Goal: Information Seeking & Learning: Learn about a topic

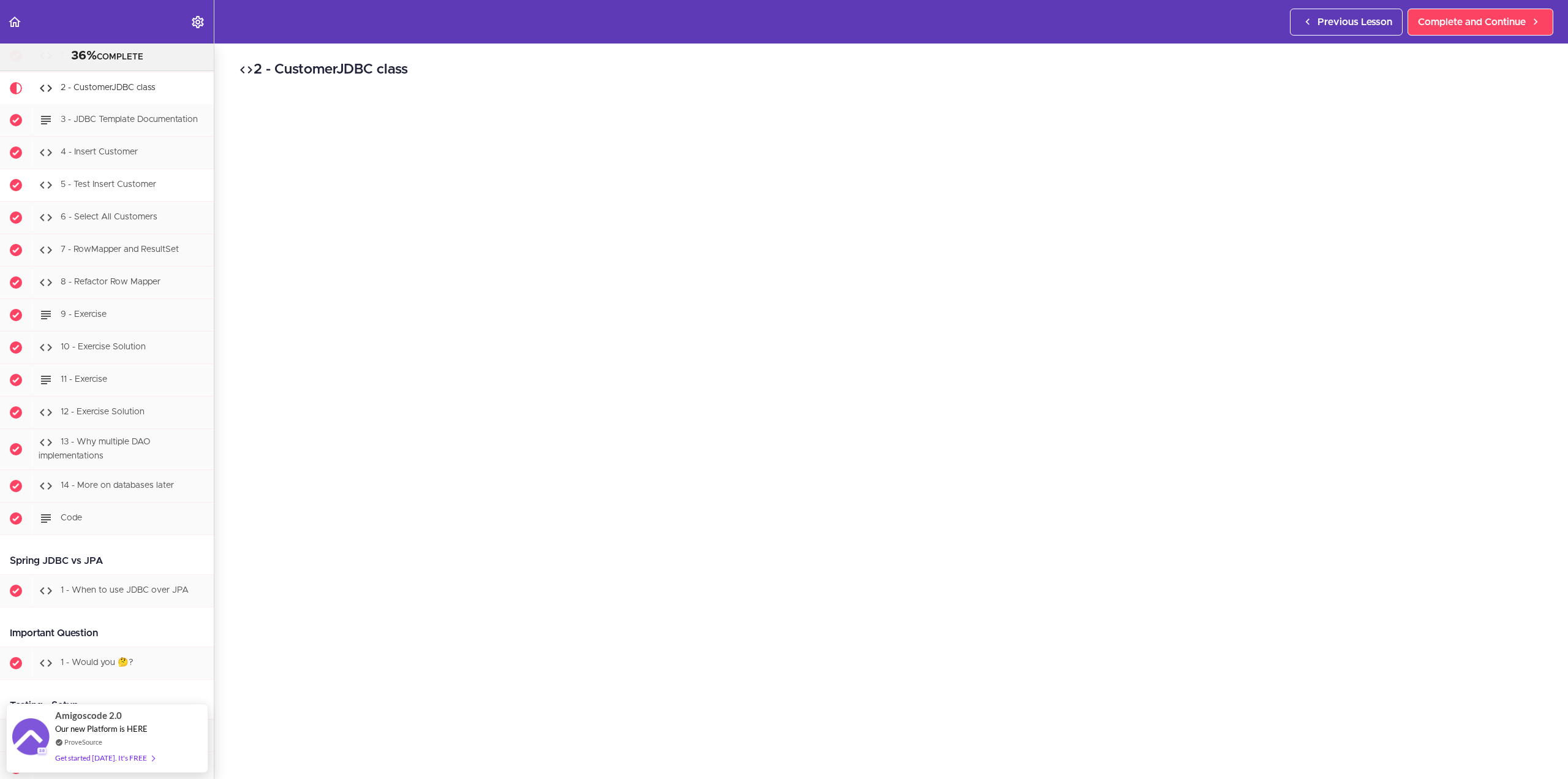
scroll to position [4724, 0]
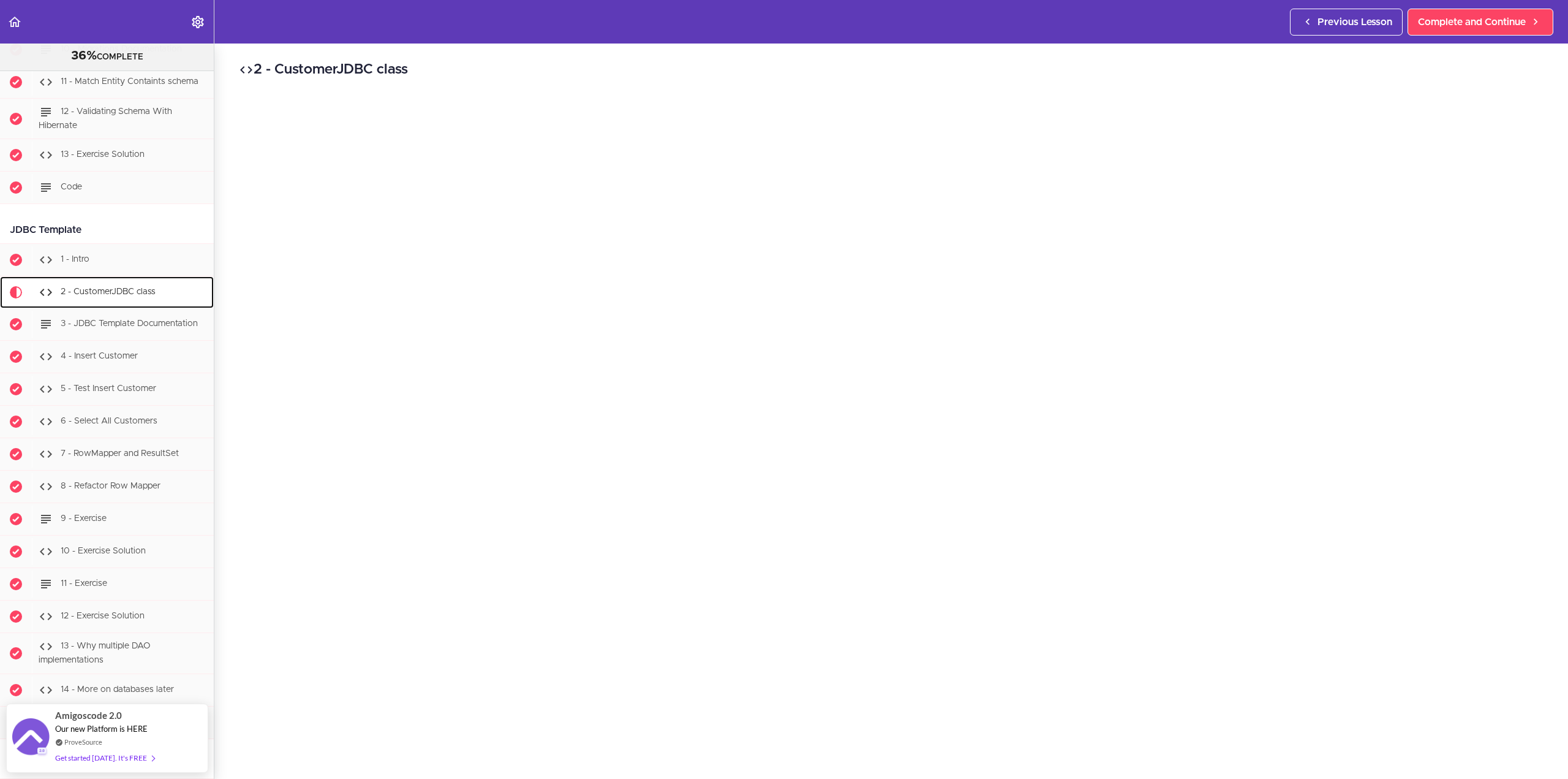
click at [150, 297] on span "2 - CustomerJDBC class" at bounding box center [108, 292] width 95 height 9
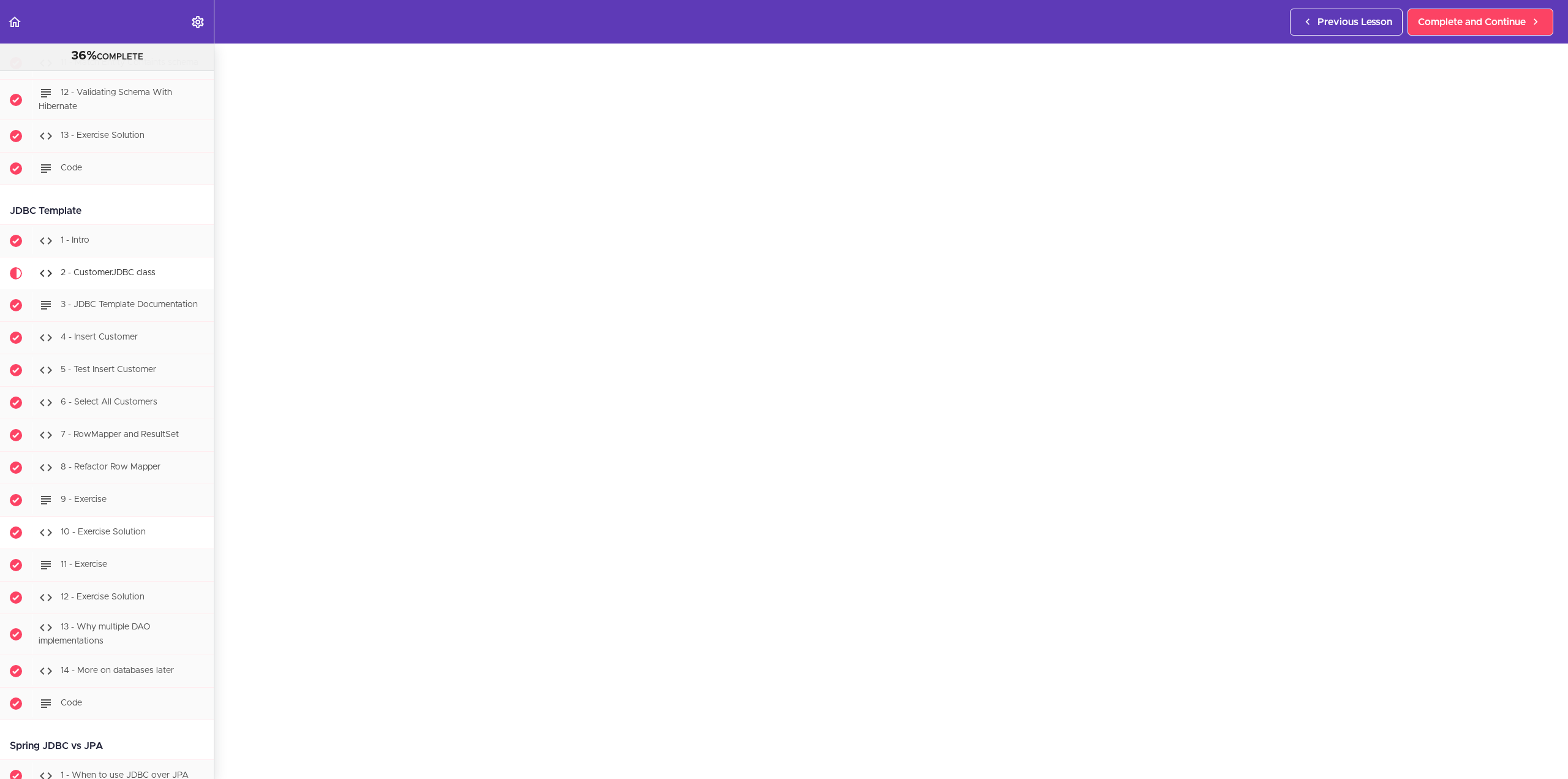
scroll to position [4724, 0]
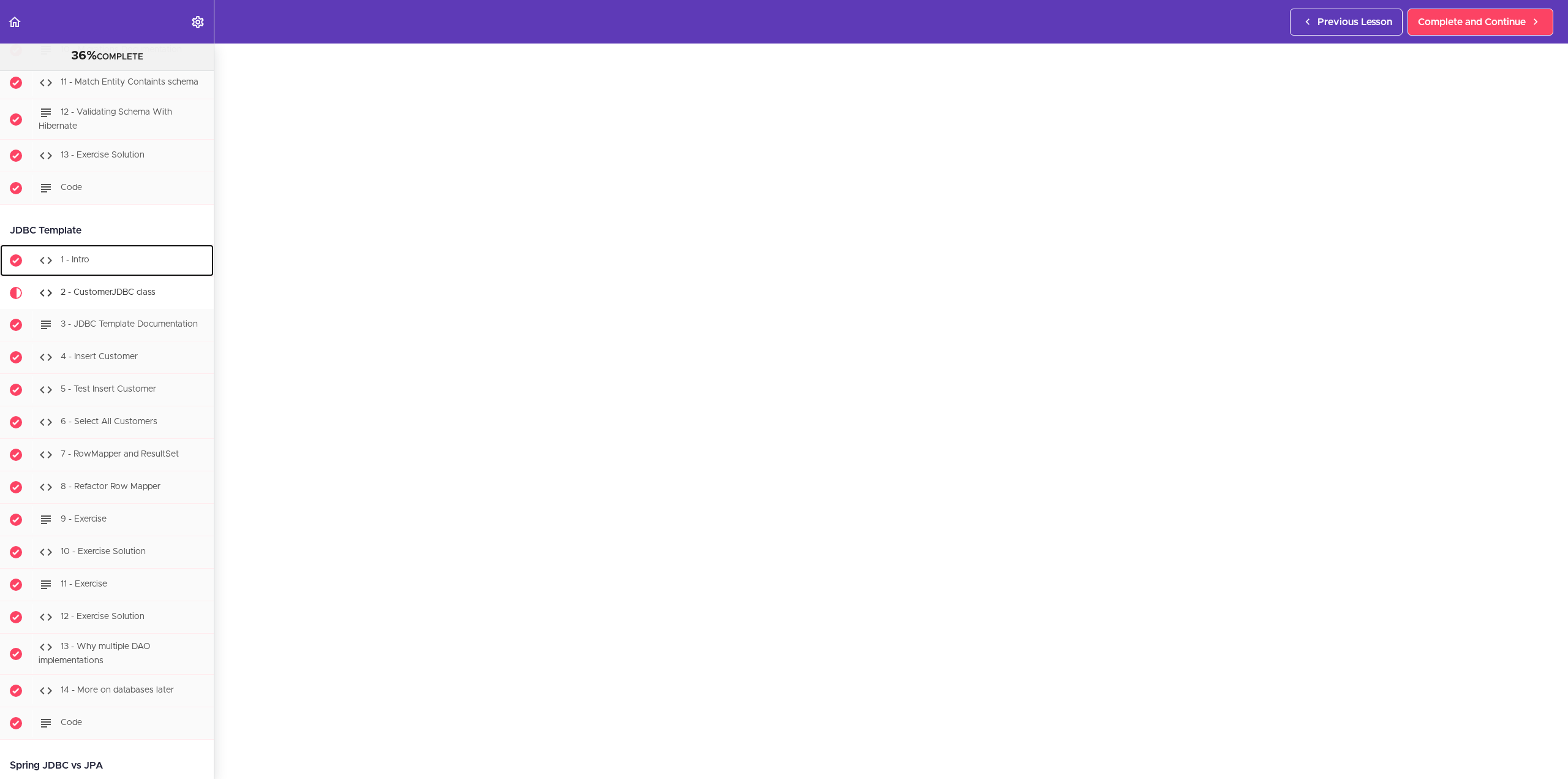
click at [138, 266] on div "1 - Intro" at bounding box center [122, 260] width 182 height 27
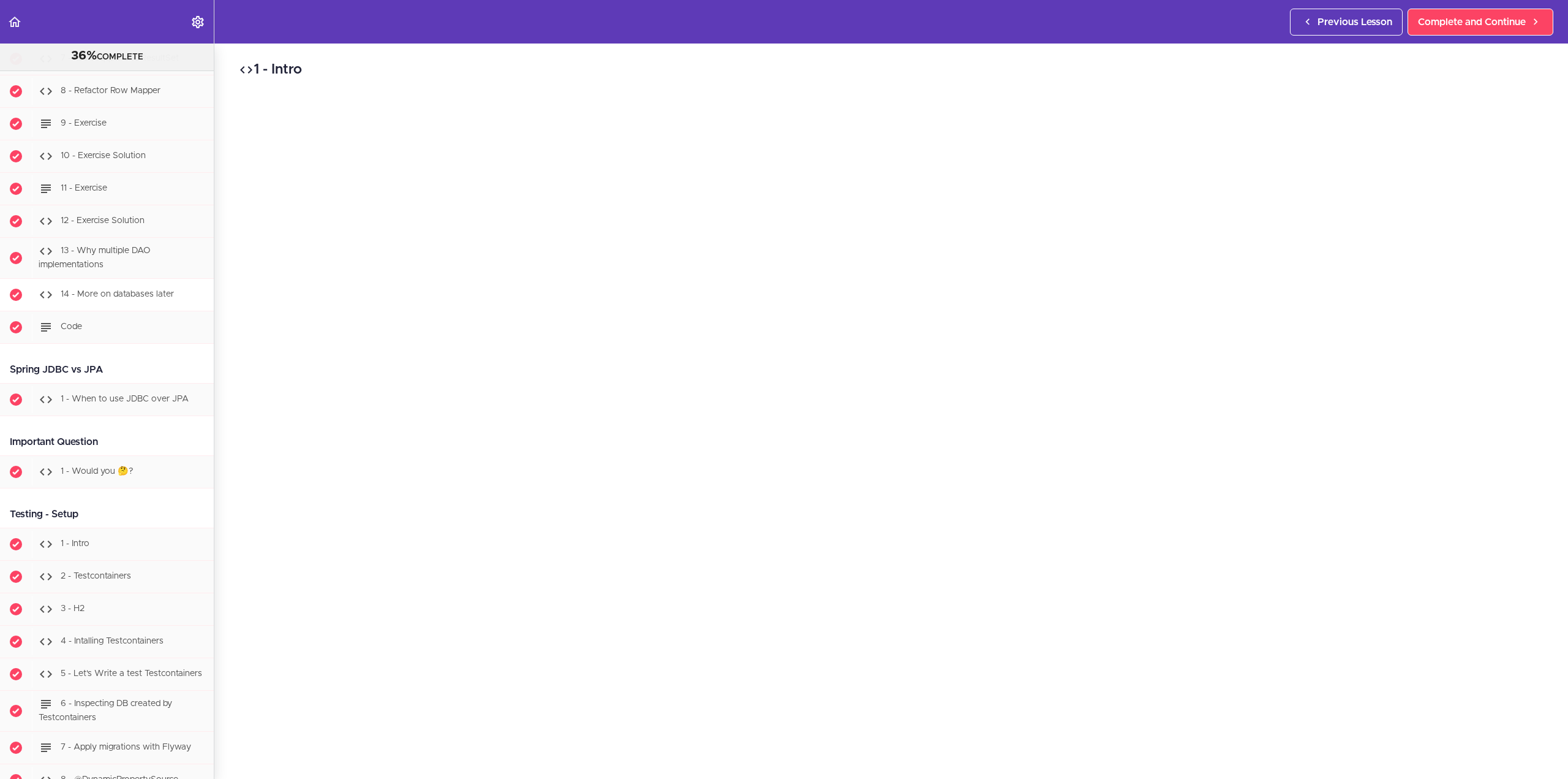
scroll to position [5101, 0]
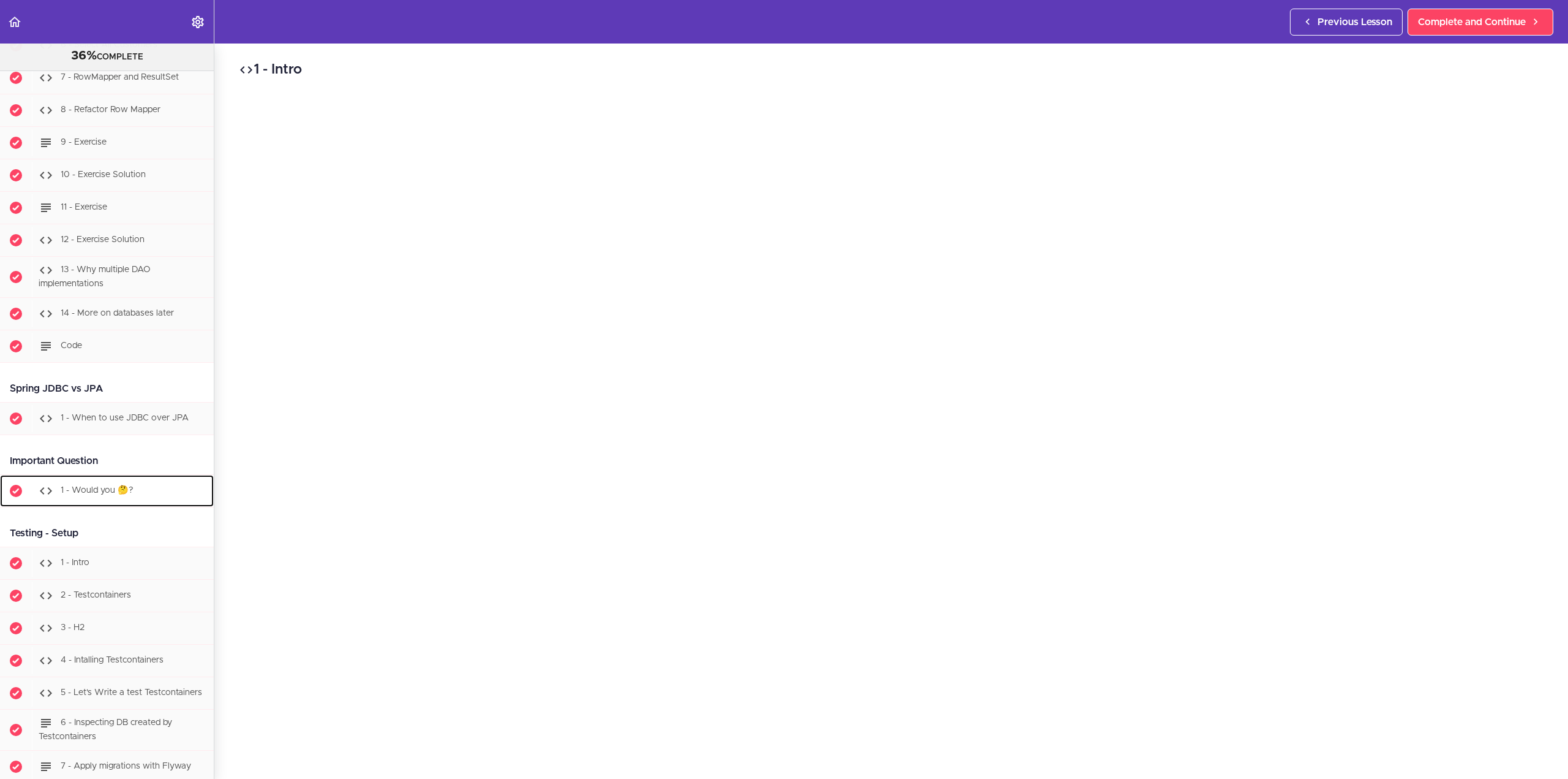
click at [136, 505] on div "1 - Would you 🤔?" at bounding box center [122, 490] width 182 height 27
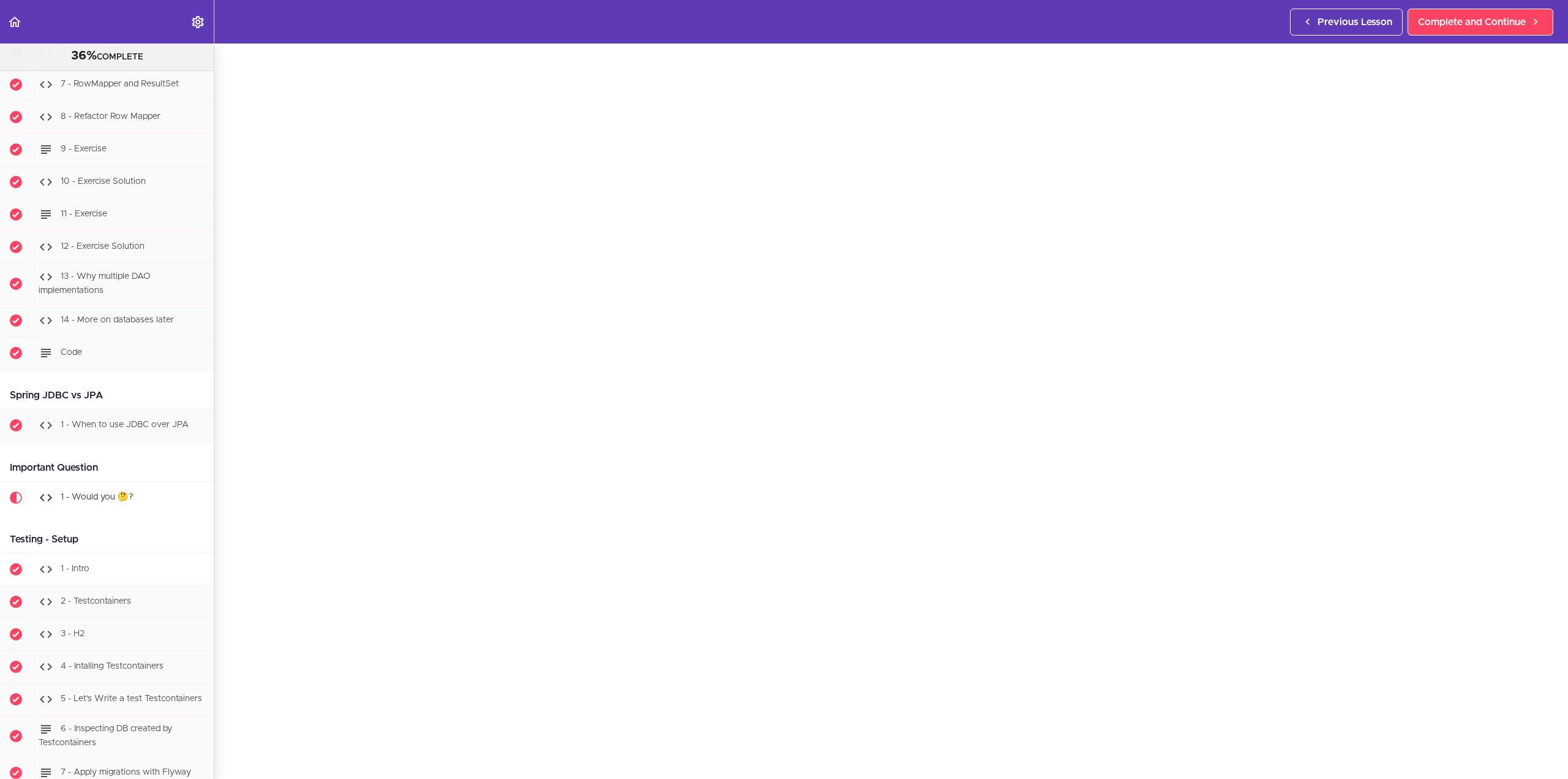
scroll to position [4890, 0]
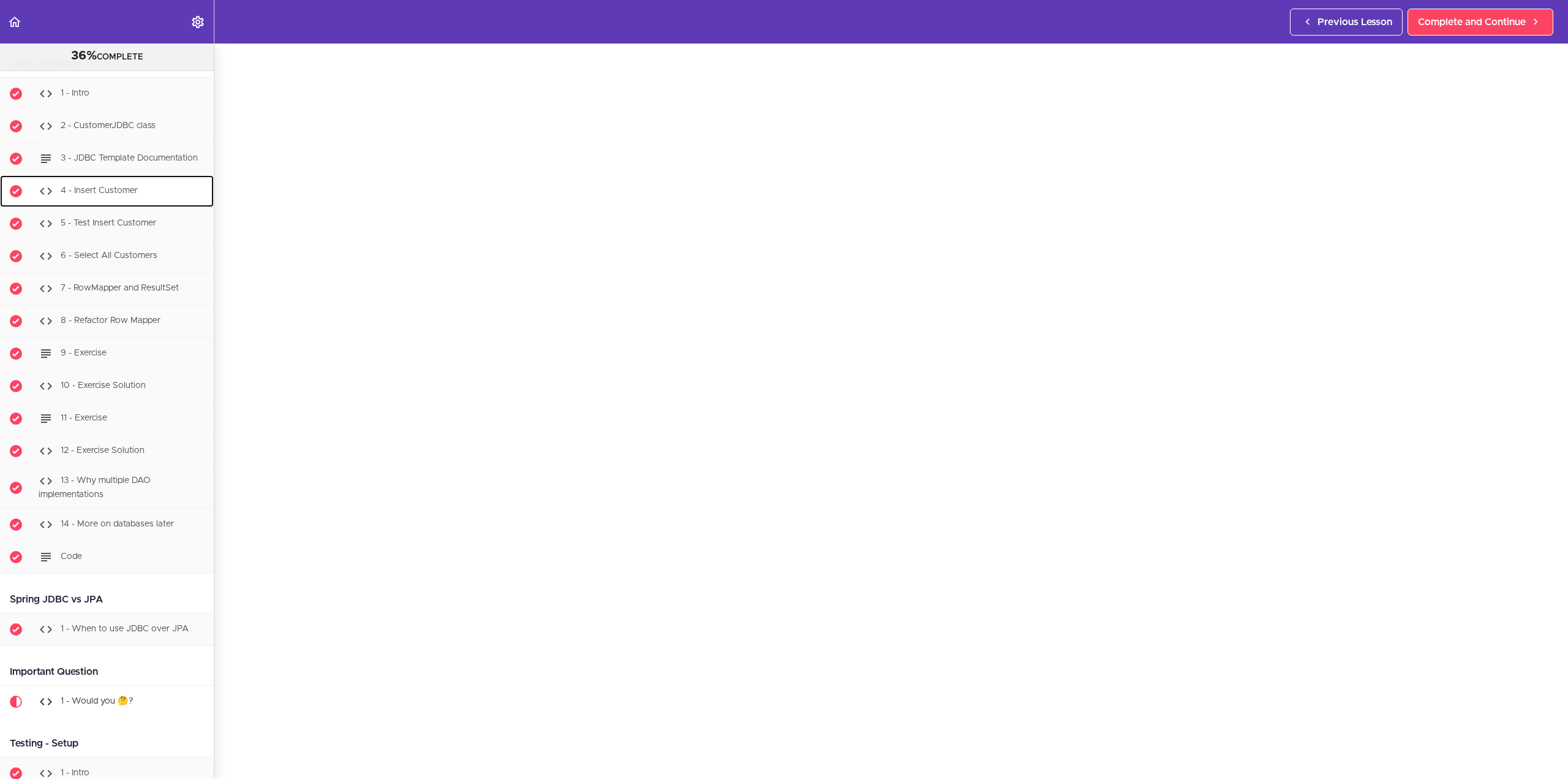
click at [166, 205] on div "4 - Insert Customer" at bounding box center [122, 191] width 182 height 27
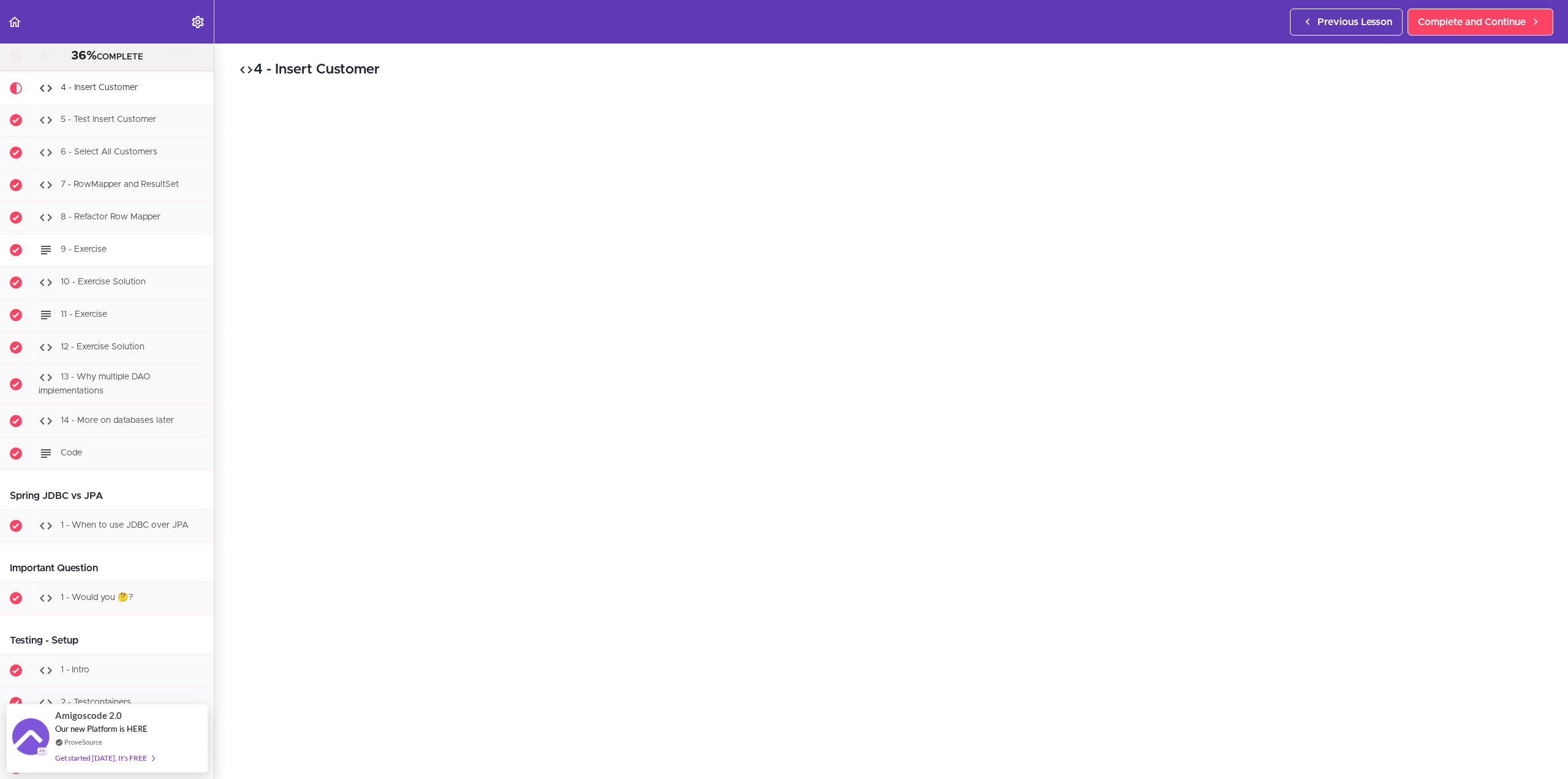
scroll to position [4789, 0]
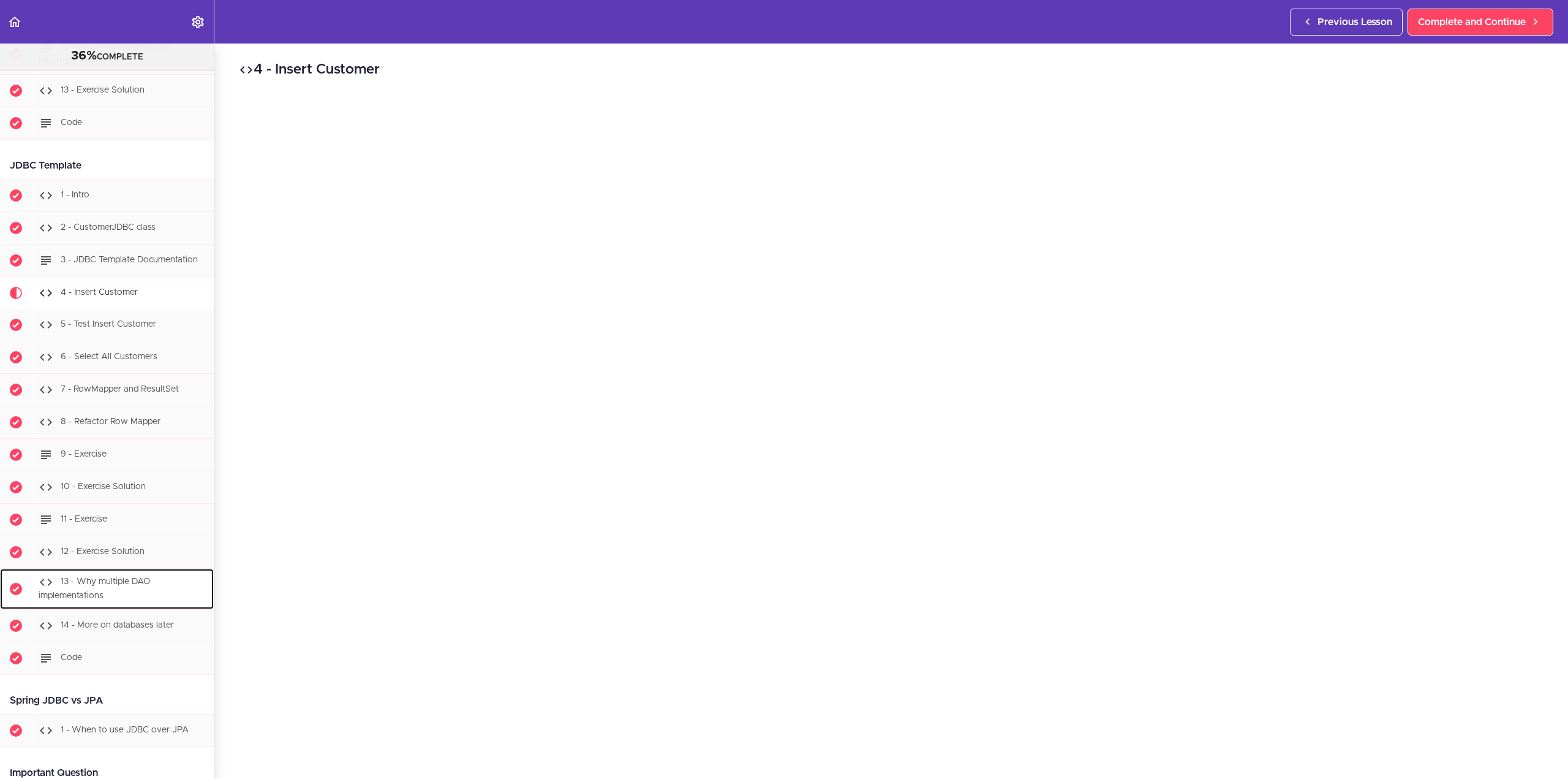
click at [146, 609] on div "13 - Why multiple DAO implementations" at bounding box center [122, 589] width 182 height 40
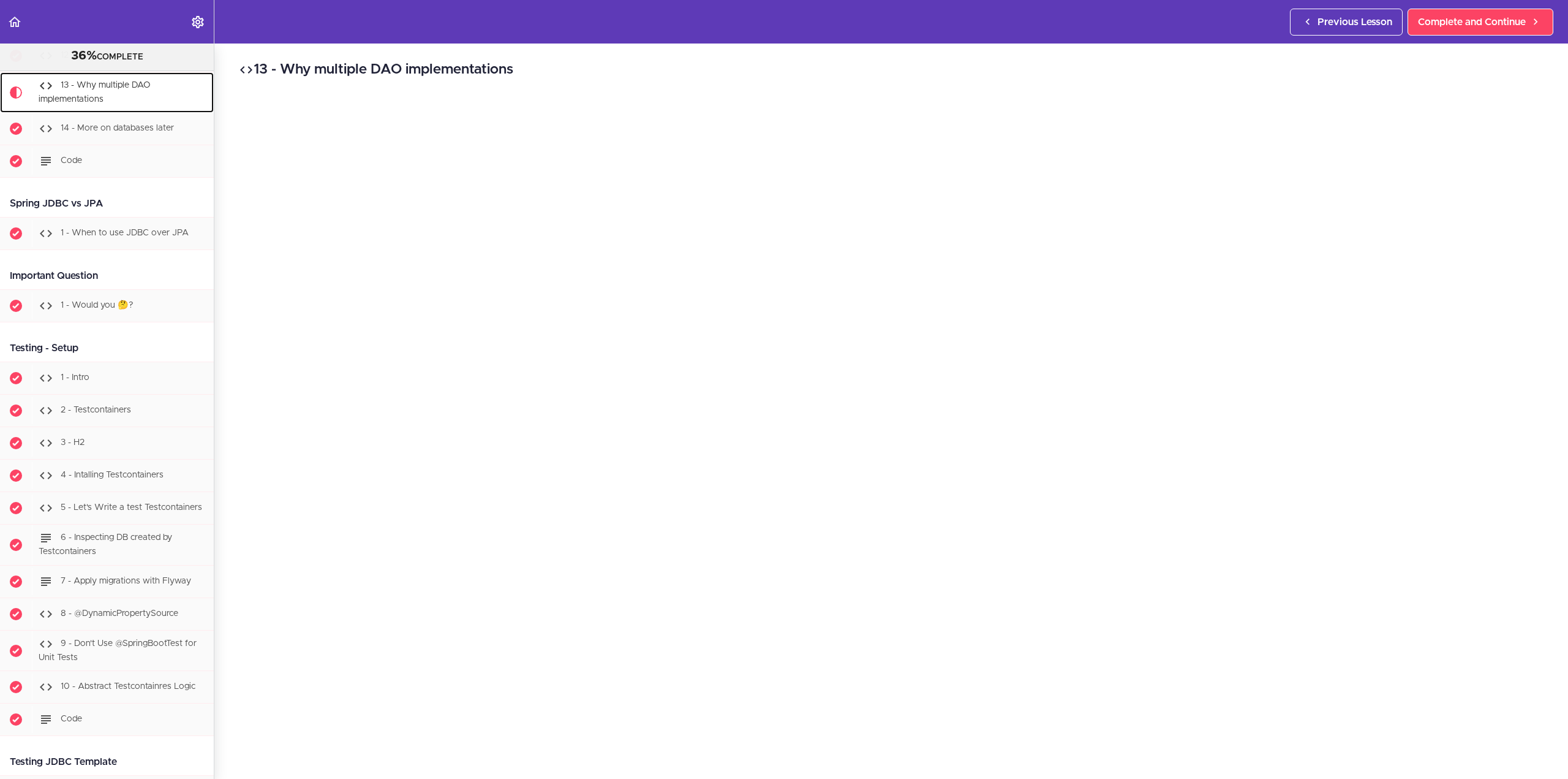
scroll to position [5285, 0]
